Goal: Information Seeking & Learning: Learn about a topic

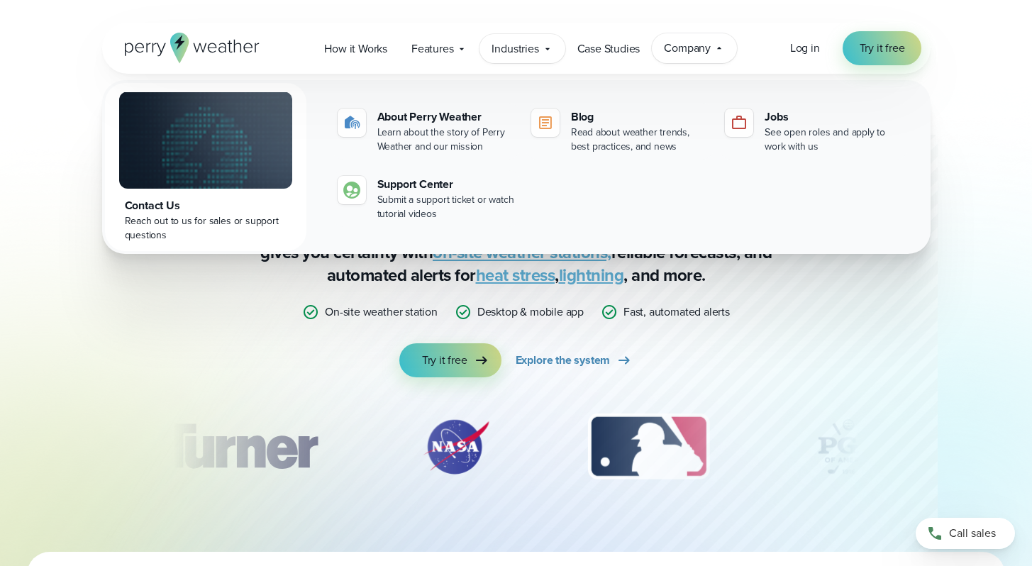
click at [540, 53] on div "Industries Featured Case Study How PGA of America is Prioritizing Golfer Safety…" at bounding box center [521, 48] width 85 height 29
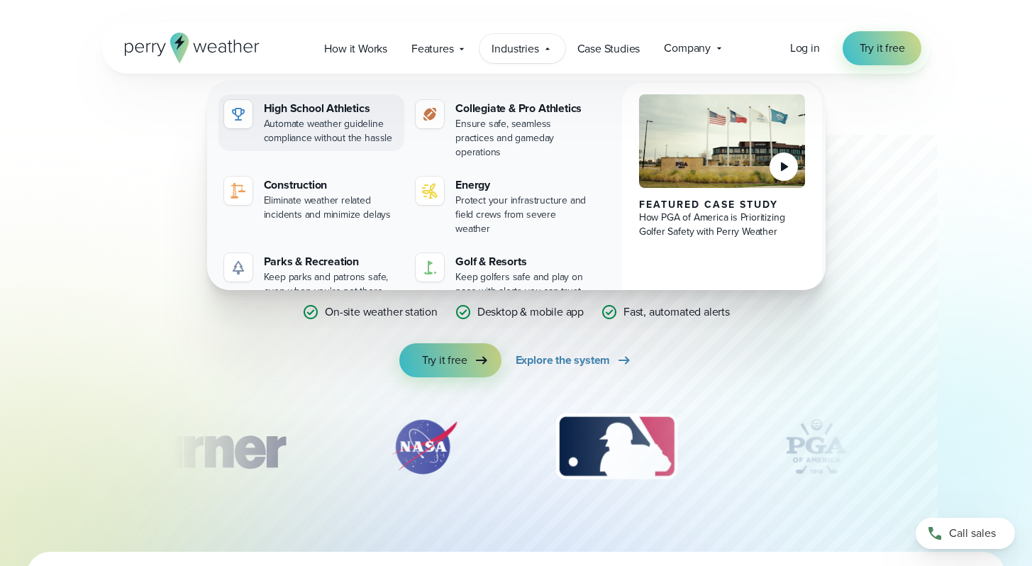
click at [367, 115] on div "High School Athletics" at bounding box center [331, 108] width 135 height 17
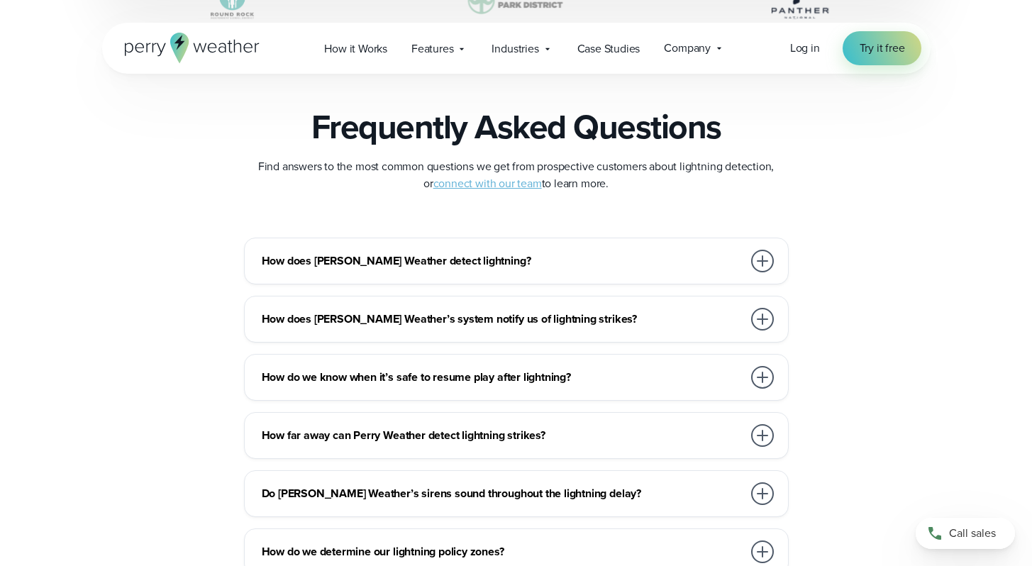
scroll to position [3038, 0]
click at [631, 260] on h3 "How does Perry Weather detect lightning?" at bounding box center [502, 260] width 481 height 17
